Goal: Check status: Check status

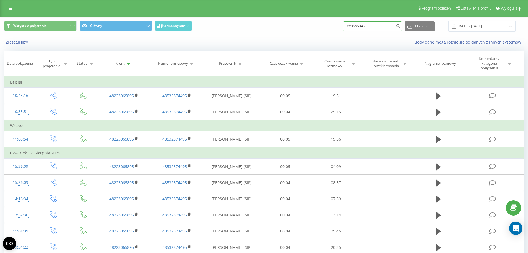
click at [378, 28] on input "223065895" at bounding box center [372, 26] width 59 height 10
click at [401, 24] on icon "submit" at bounding box center [398, 25] width 5 height 3
click at [401, 27] on icon "submit" at bounding box center [398, 25] width 5 height 3
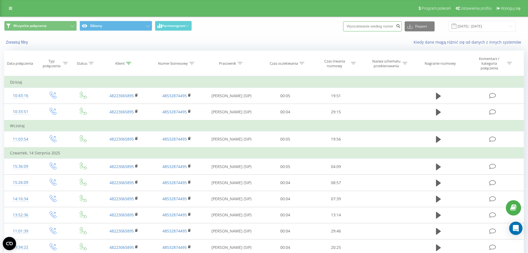
click at [377, 27] on input at bounding box center [372, 26] width 59 height 10
paste input "694288662"
type input "694288662"
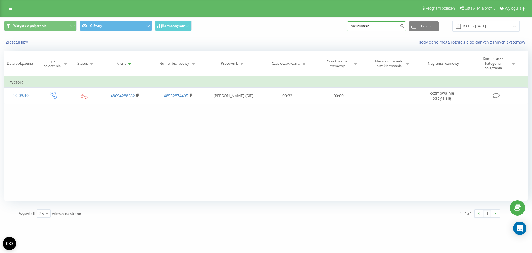
click at [375, 27] on input "694288662" at bounding box center [376, 26] width 59 height 10
paste input "158448250"
type input "158448250"
click at [362, 24] on input "158448250" at bounding box center [376, 26] width 59 height 10
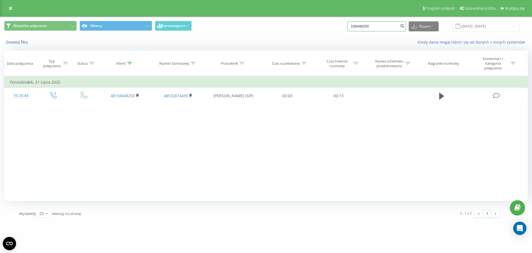
click at [362, 24] on input "158448250" at bounding box center [376, 26] width 59 height 10
paste input "603529284"
type input "603529284"
